Goal: Task Accomplishment & Management: Use online tool/utility

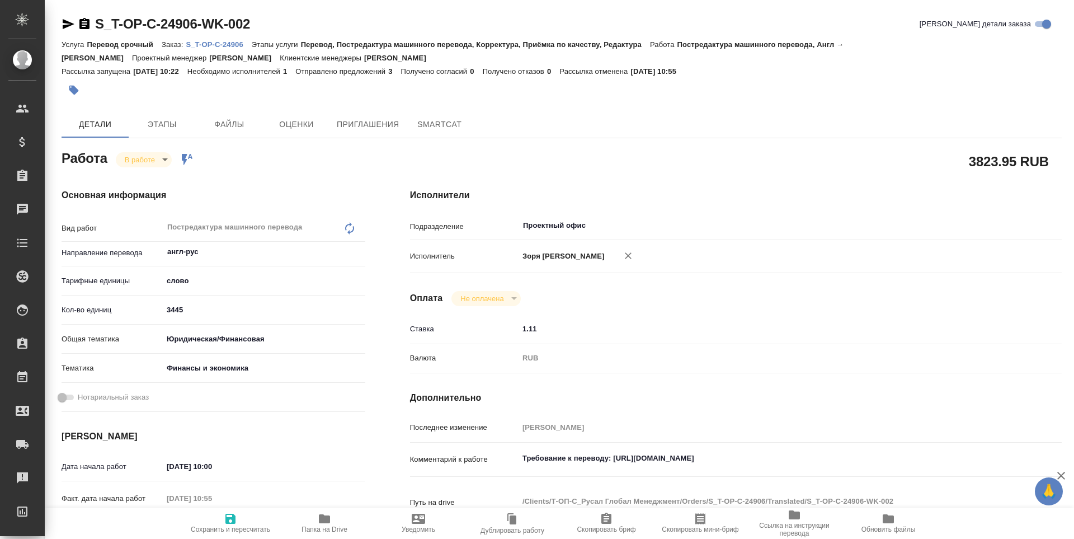
scroll to position [429, 0]
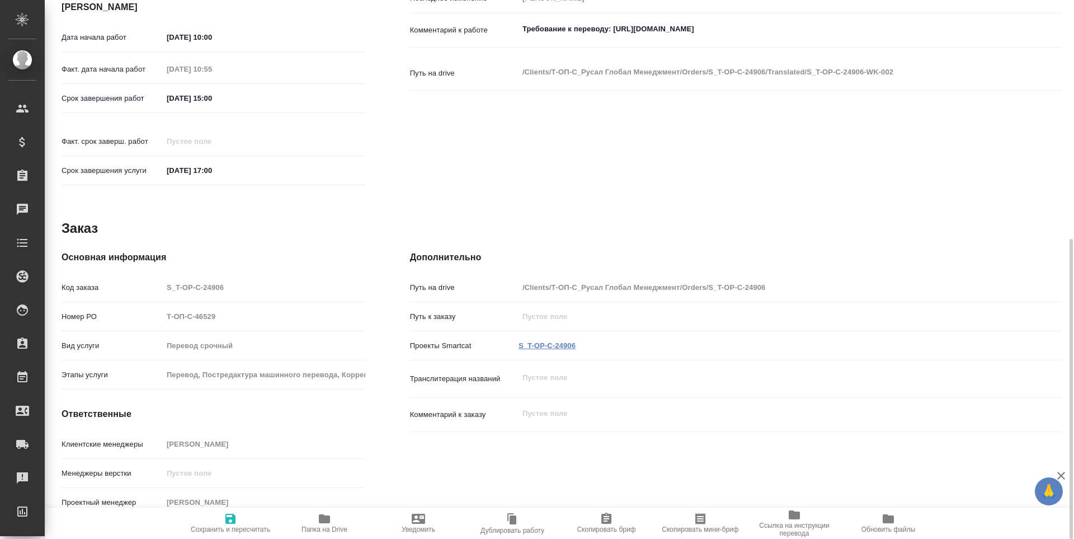
click at [564, 341] on link "S_T-OP-C-24906" at bounding box center [546, 345] width 57 height 8
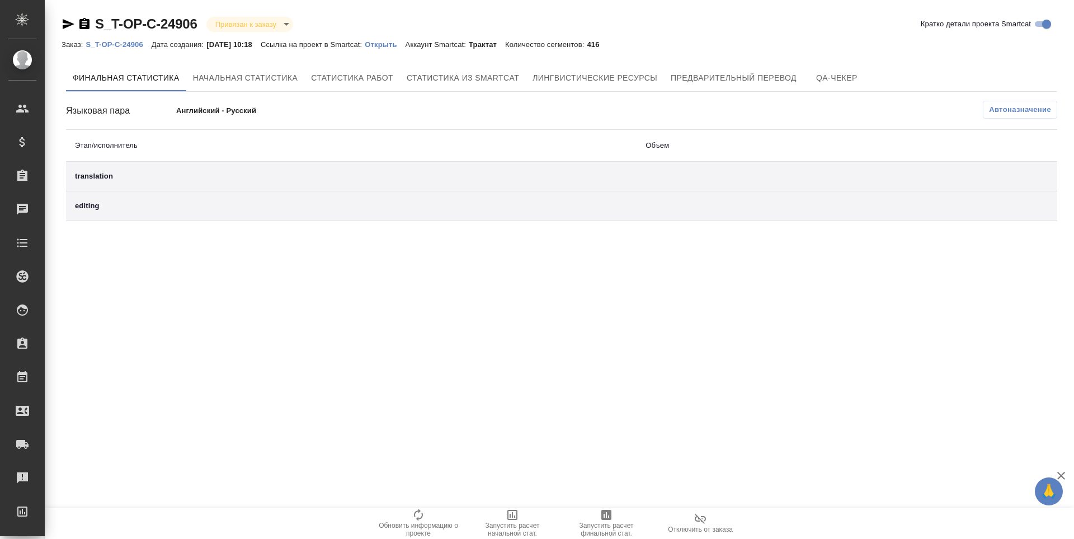
click at [598, 511] on span "Запустить расчет финальной стат." at bounding box center [606, 522] width 81 height 29
click at [106, 177] on div "translation" at bounding box center [351, 177] width 553 height 13
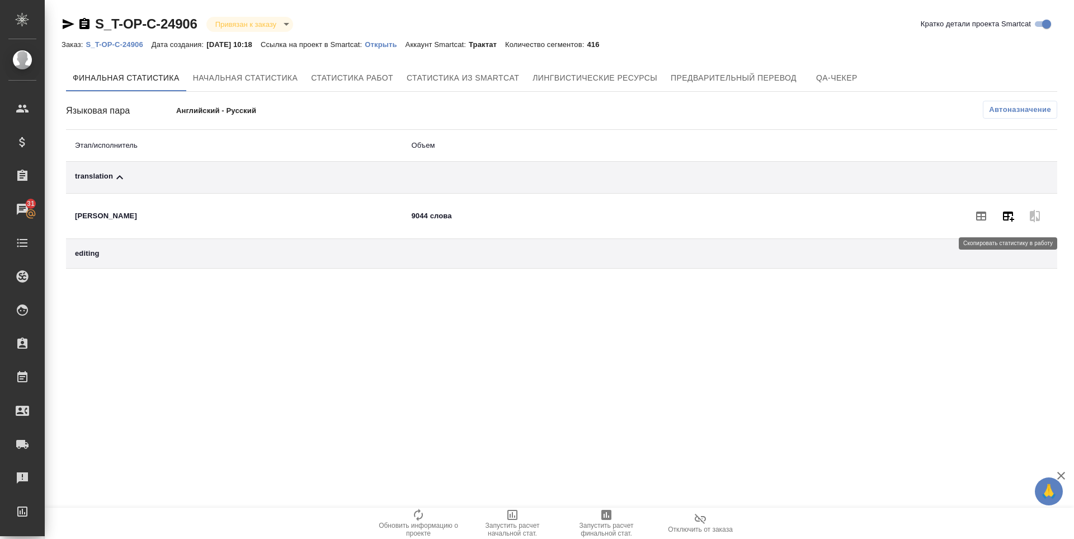
click at [1016, 216] on button "button" at bounding box center [1007, 215] width 27 height 27
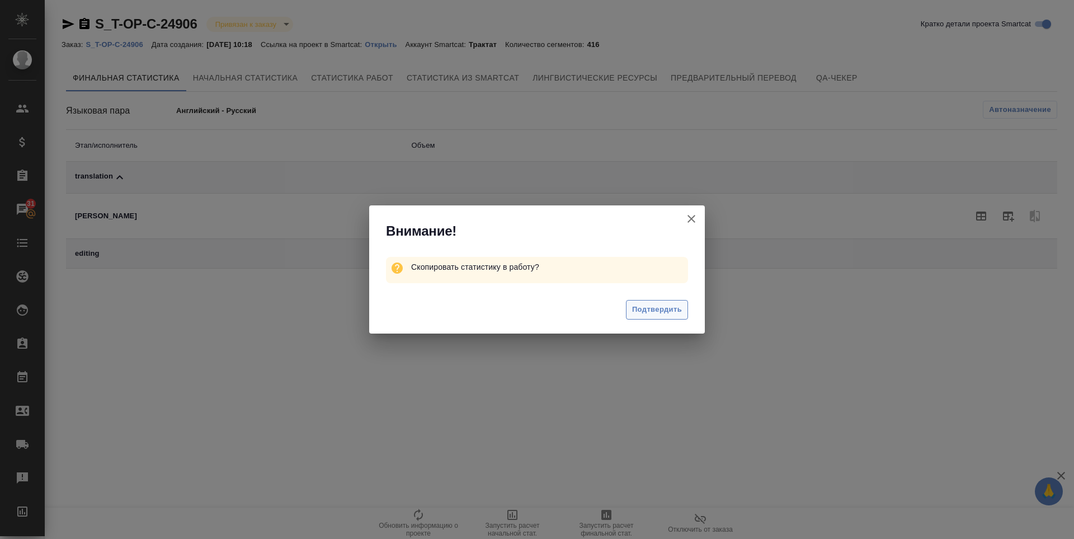
click at [680, 310] on span "Подтвердить" at bounding box center [657, 309] width 50 height 13
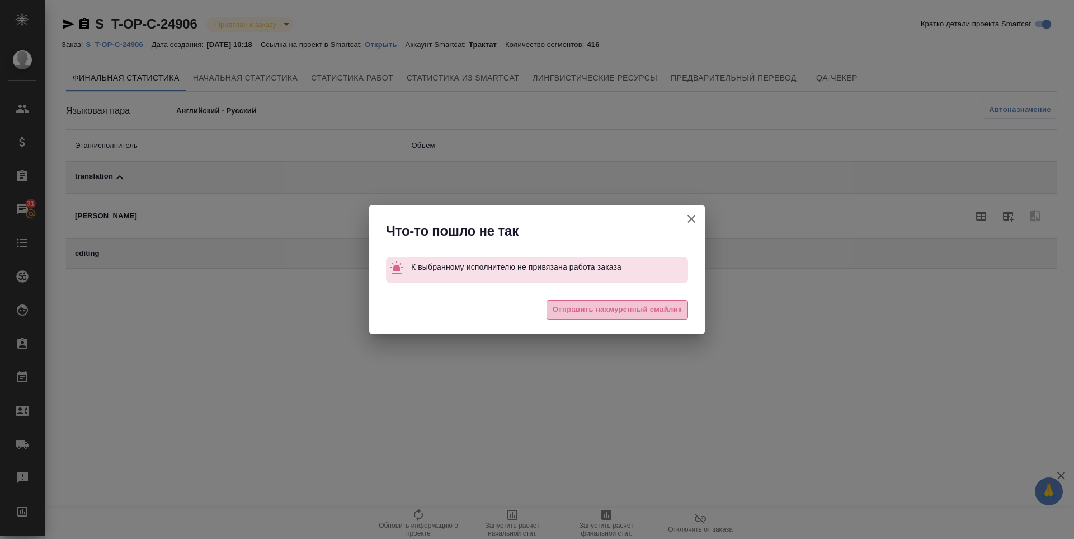
click at [668, 308] on span "Отправить нахмуренный смайлик" at bounding box center [617, 309] width 129 height 13
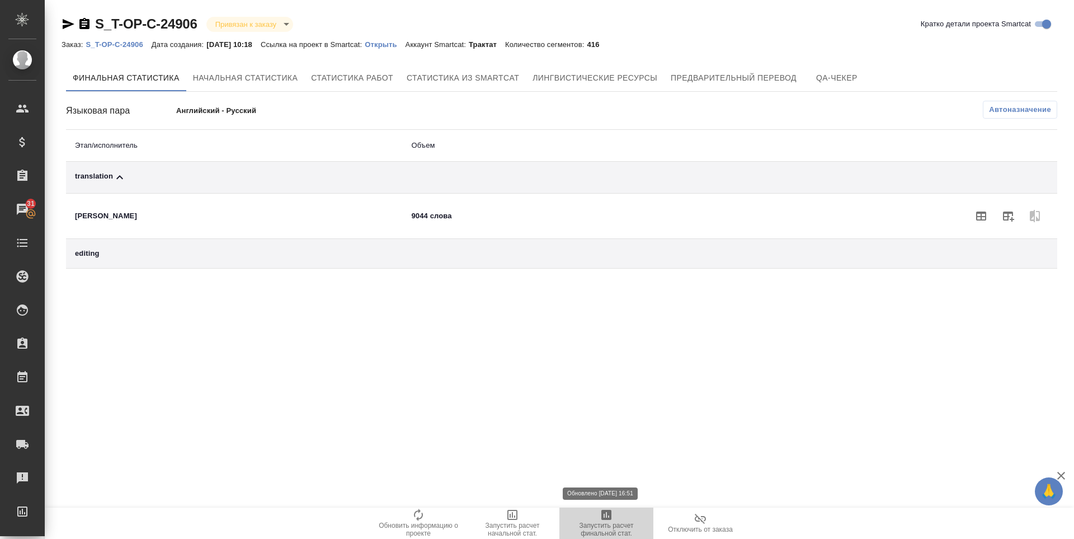
click at [596, 522] on span "Запустить расчет финальной стат." at bounding box center [606, 529] width 81 height 16
